Goal: Find contact information: Find contact information

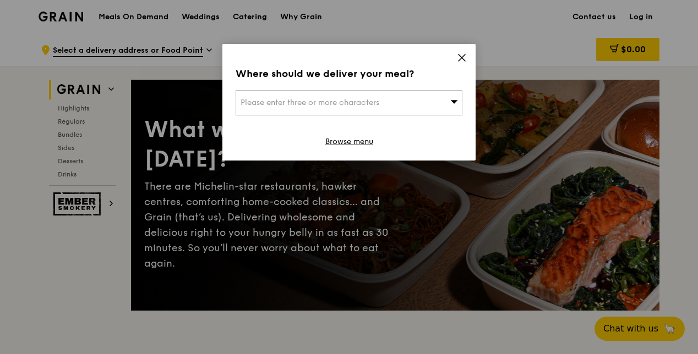
click at [459, 62] on icon at bounding box center [462, 58] width 10 height 10
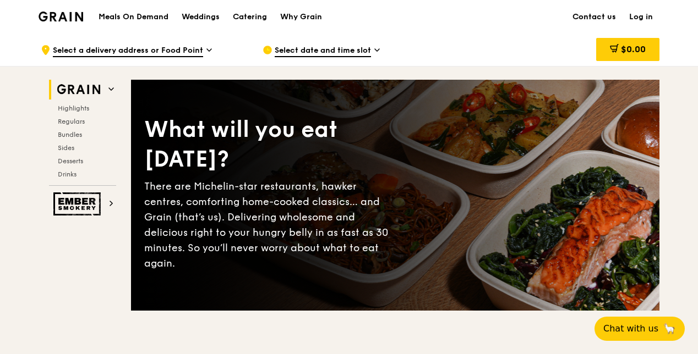
click at [582, 12] on link "Contact us" at bounding box center [594, 17] width 57 height 33
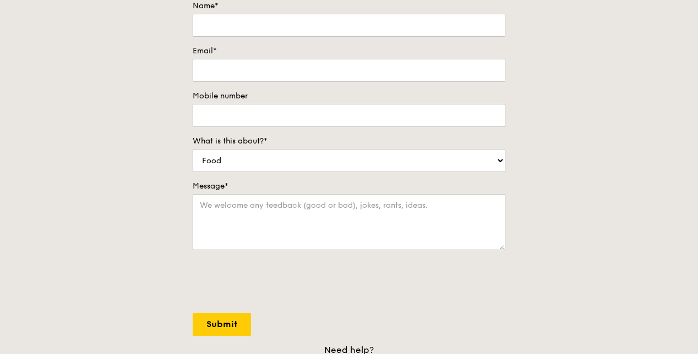
scroll to position [150, 0]
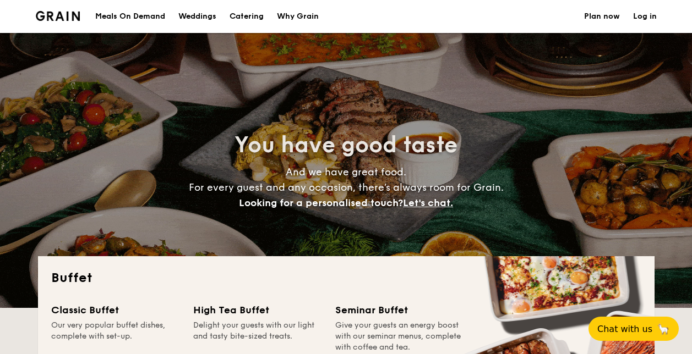
select select
